Goal: Task Accomplishment & Management: Manage account settings

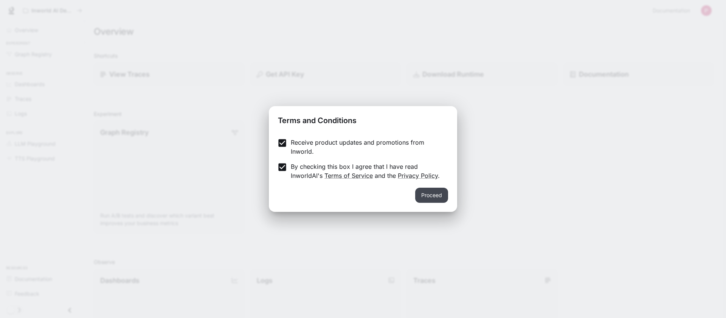
click at [435, 197] on button "Proceed" at bounding box center [431, 195] width 33 height 15
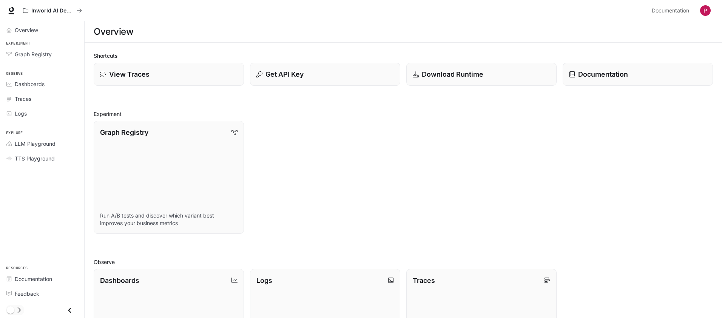
click at [708, 10] on img "button" at bounding box center [706, 10] width 11 height 11
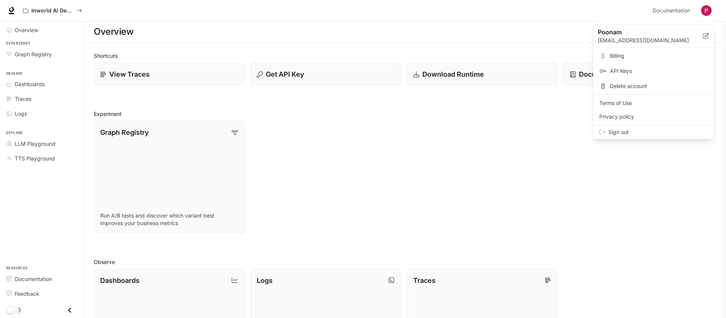
click at [620, 62] on link "Billing" at bounding box center [652, 56] width 117 height 14
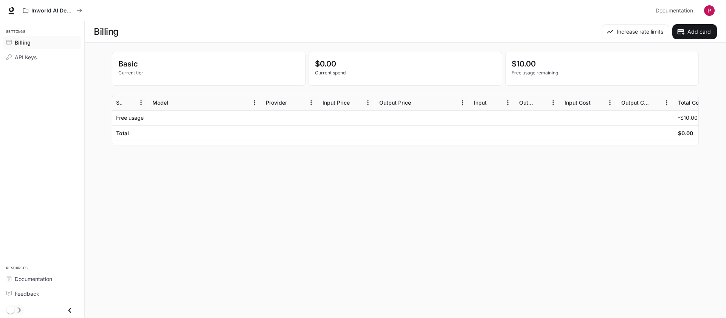
click at [174, 117] on div at bounding box center [205, 117] width 113 height 15
click at [31, 61] on link "API Keys" at bounding box center [42, 57] width 78 height 13
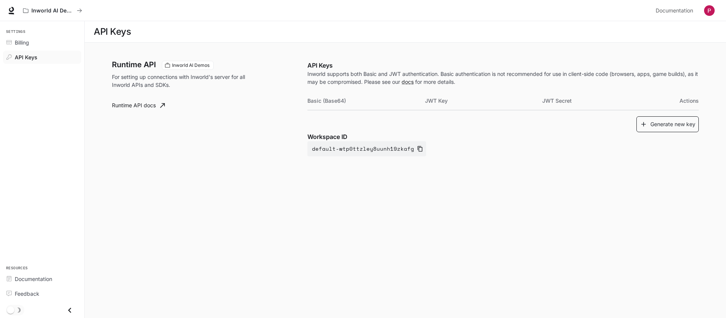
click at [672, 127] on button "Generate new key" at bounding box center [667, 124] width 62 height 16
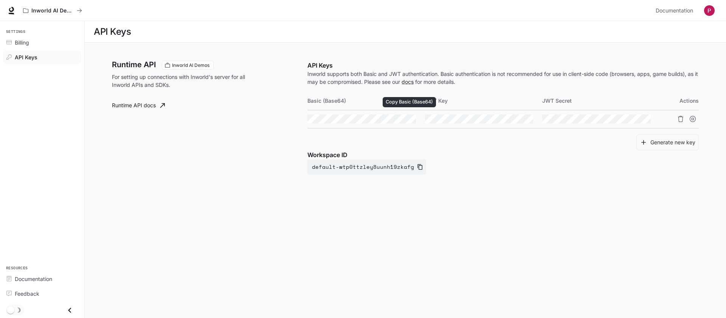
drag, startPoint x: 408, startPoint y: 119, endPoint x: 416, endPoint y: 125, distance: 9.6
click at [0, 0] on icon "Copy Basic (Base64)" at bounding box center [0, 0] width 0 height 0
